Goal: Information Seeking & Learning: Find specific fact

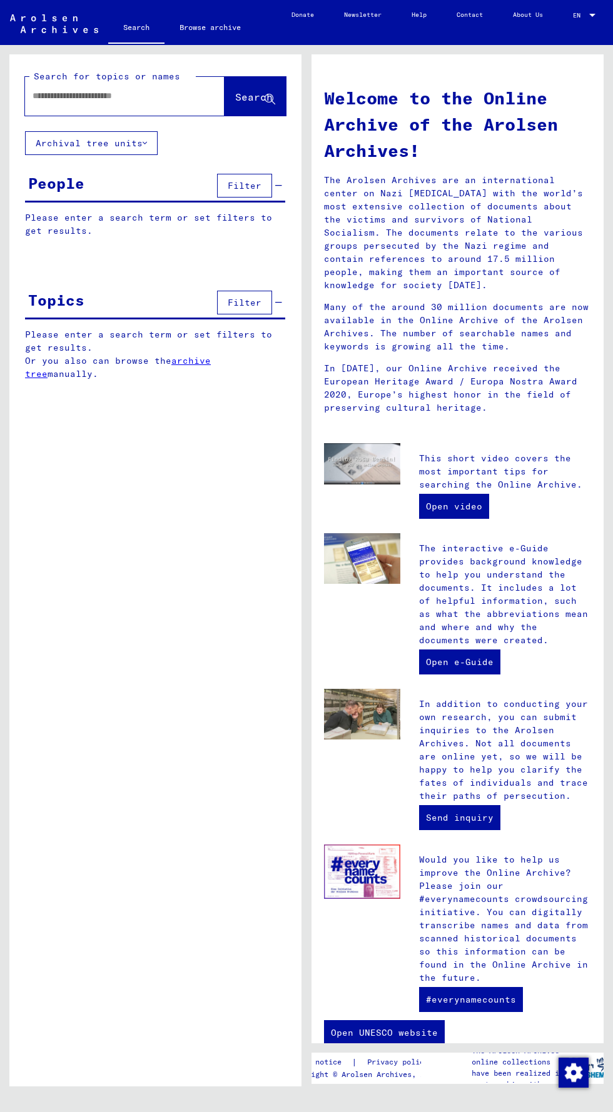
click at [231, 187] on span "Filter" at bounding box center [245, 185] width 34 height 11
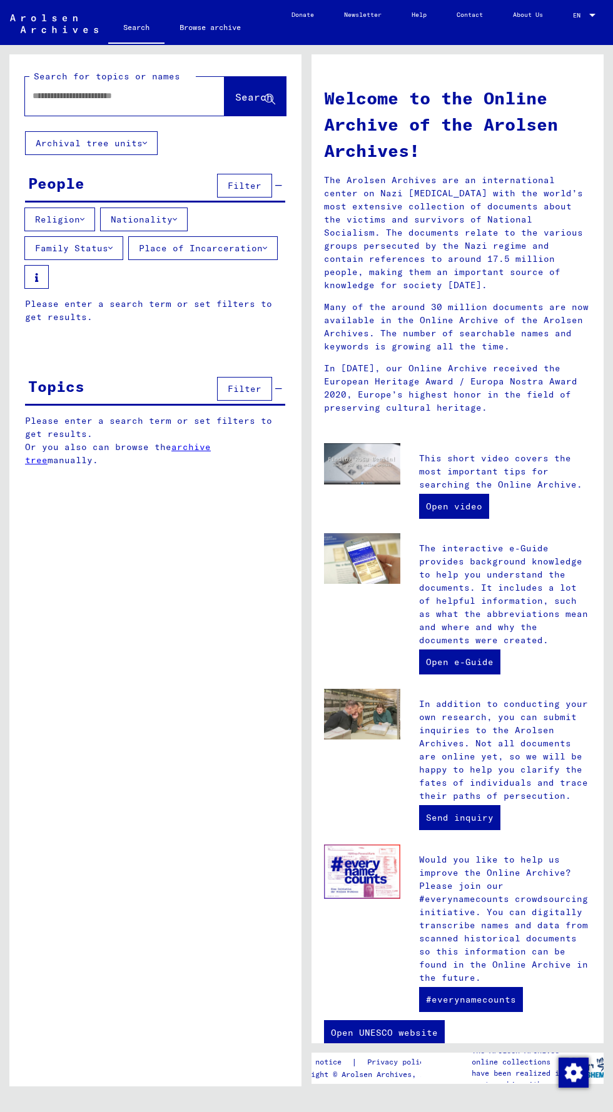
click at [128, 218] on button "Nationality" at bounding box center [144, 220] width 88 height 24
click at [166, 221] on button "Nationality" at bounding box center [144, 220] width 88 height 24
click at [68, 96] on input "text" at bounding box center [110, 95] width 154 height 13
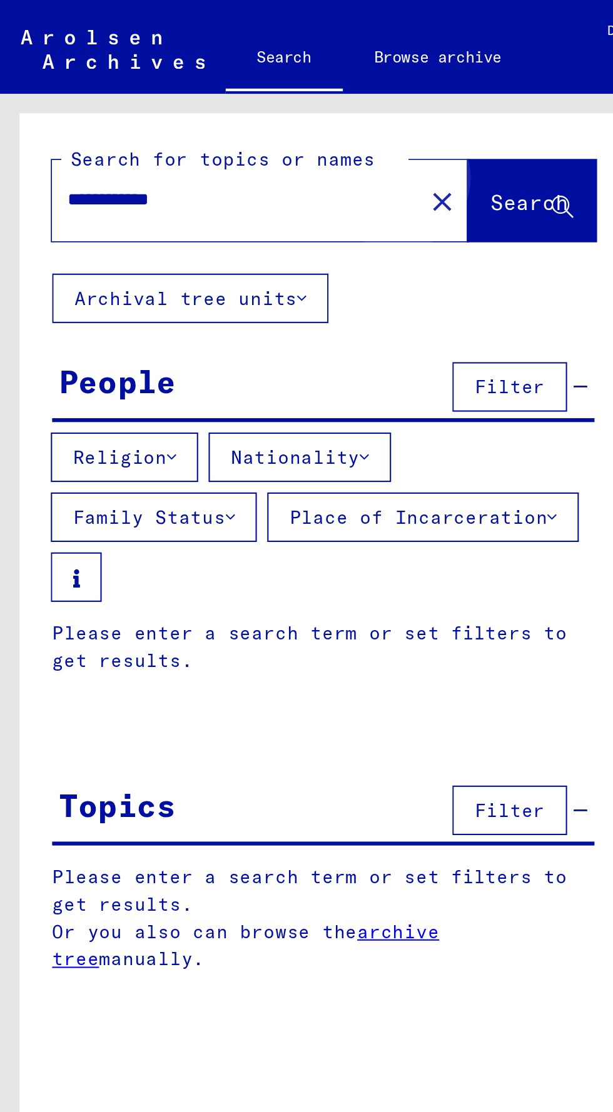
type input "**********"
click at [241, 100] on span "Search" at bounding box center [254, 97] width 38 height 13
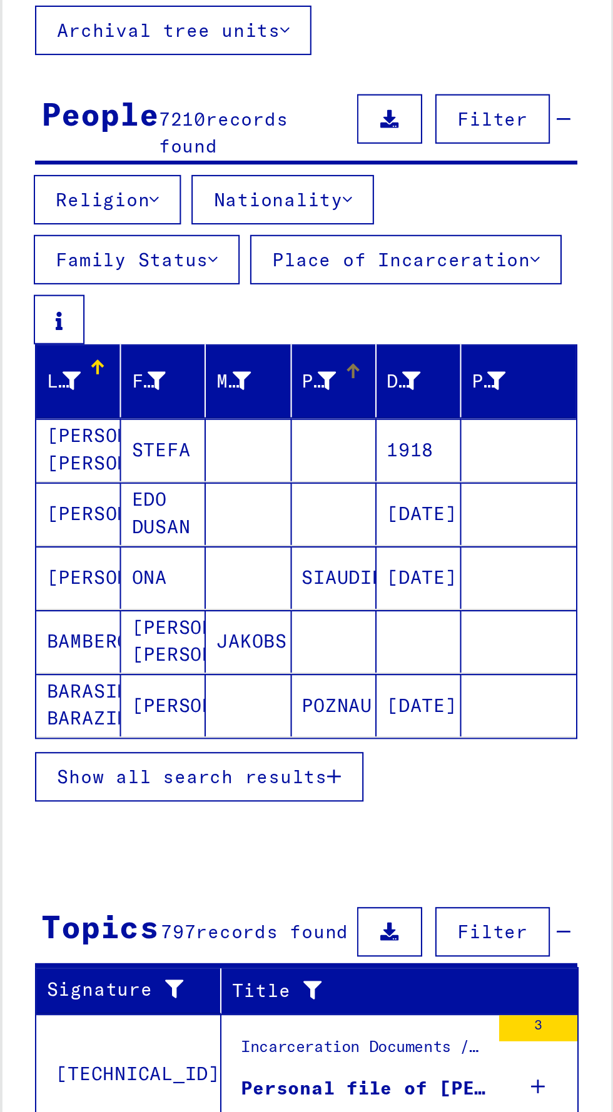
click at [166, 309] on icon at bounding box center [165, 311] width 9 height 9
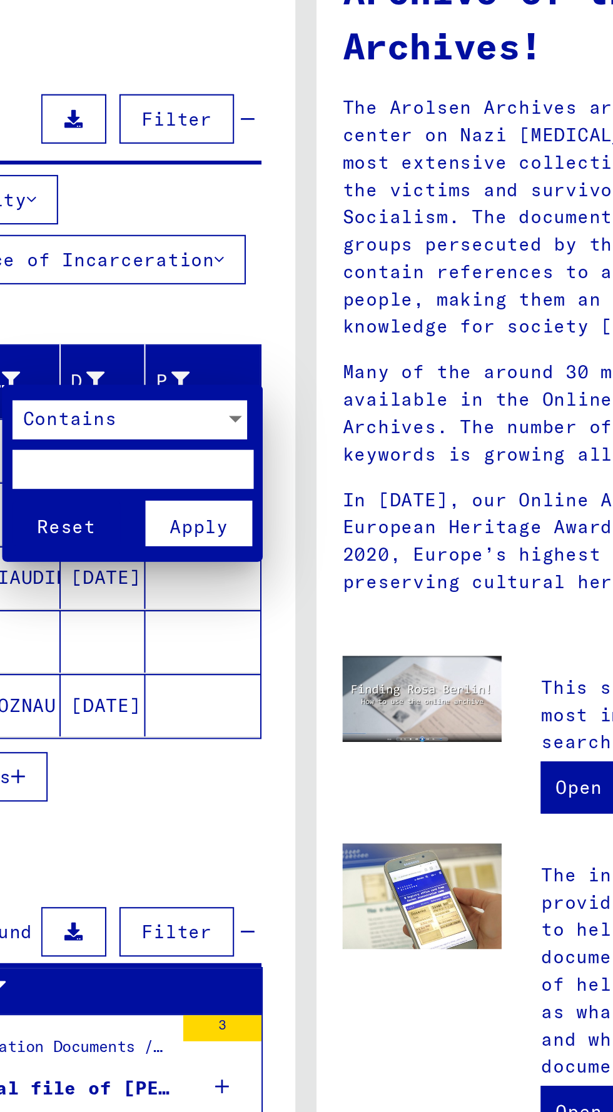
click at [261, 351] on input "text" at bounding box center [224, 354] width 116 height 19
click at [191, 353] on input "text" at bounding box center [224, 354] width 116 height 19
type input "*********"
click at [270, 381] on button "Apply" at bounding box center [255, 380] width 52 height 22
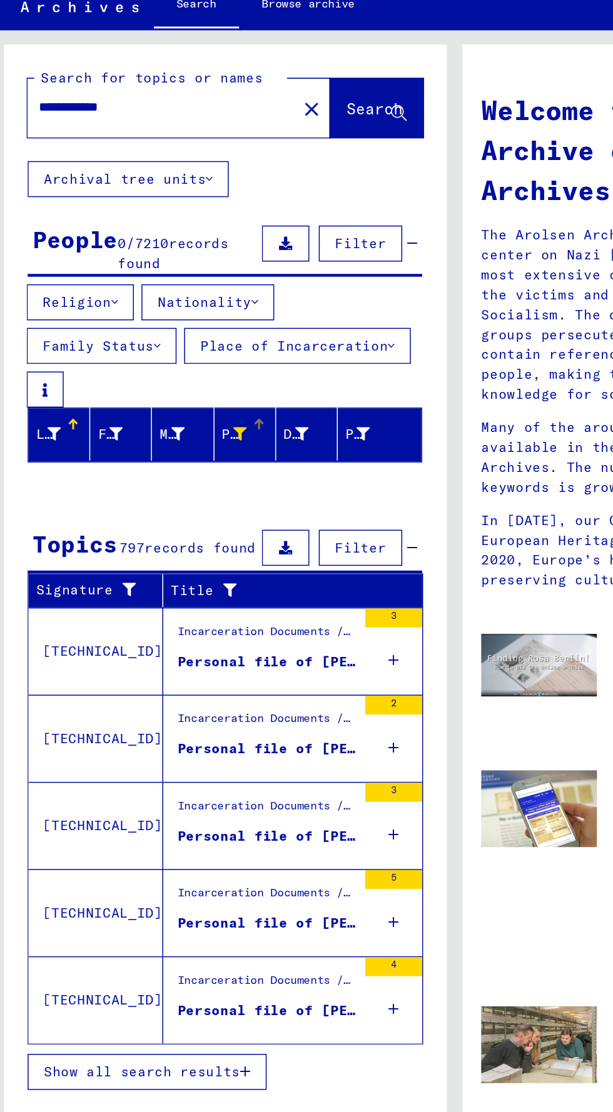
scroll to position [58, 0]
click at [53, 727] on span "Show all search results" at bounding box center [100, 732] width 129 height 11
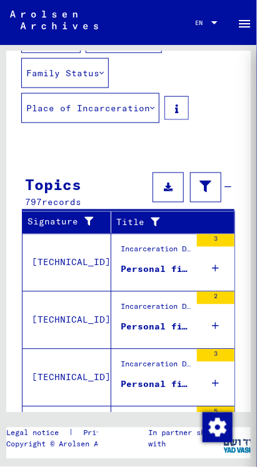
scroll to position [186, 0]
